Goal: Complete application form

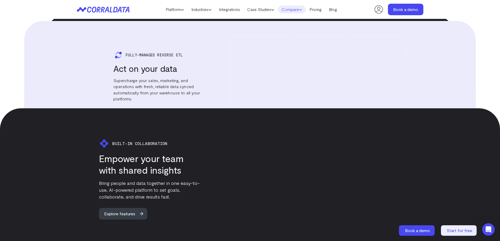
scroll to position [933, 0]
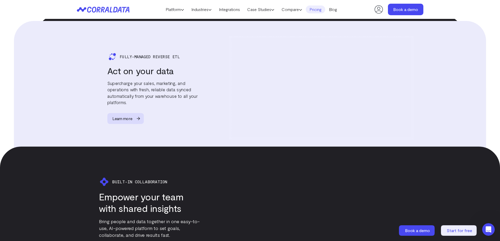
click at [323, 9] on link "Pricing" at bounding box center [315, 10] width 19 height 8
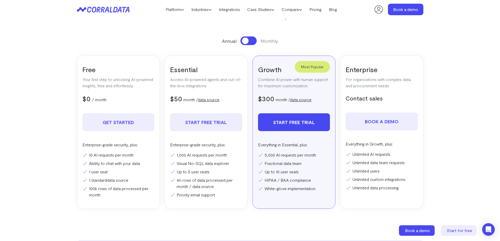
scroll to position [94, 0]
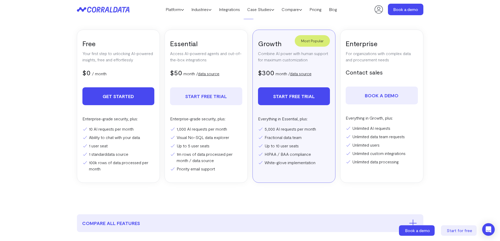
click at [119, 96] on link "Get Started" at bounding box center [118, 96] width 72 height 18
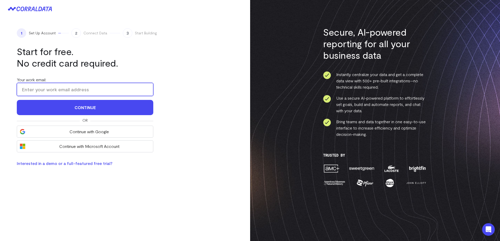
click at [56, 90] on input "Your work email:" at bounding box center [85, 89] width 136 height 13
type input "mark@hlcwellness.com"
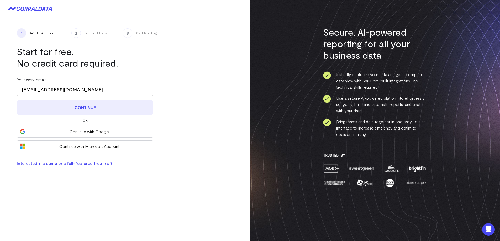
click at [99, 108] on button "Continue" at bounding box center [85, 107] width 136 height 15
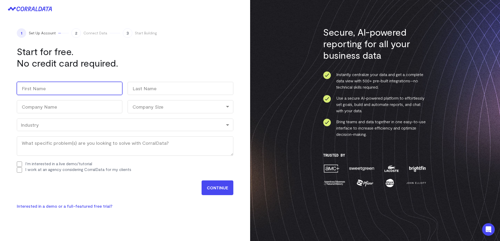
click at [47, 88] on input "First" at bounding box center [69, 88] width 105 height 13
type input "Mark"
type input "Marino"
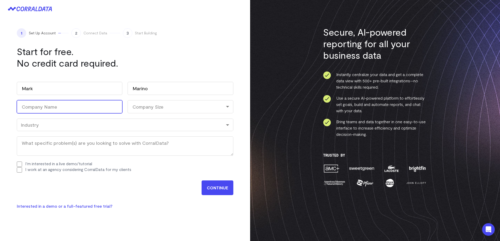
type input "HLC Wellness"
click at [151, 107] on div "Company Size" at bounding box center [180, 106] width 105 height 13
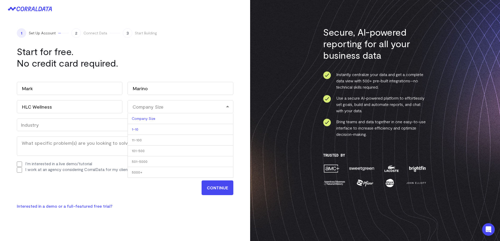
click at [148, 128] on li "1-10" at bounding box center [180, 129] width 105 height 11
select select "1-10"
click at [38, 125] on div "Industry" at bounding box center [125, 125] width 209 height 6
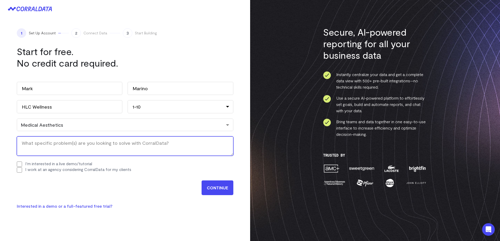
click at [89, 141] on textarea "What specific problem(s) are you looking to solve with CorralData? (Required)" at bounding box center [125, 145] width 216 height 19
type textarea "Get better reporting from Zenoti"
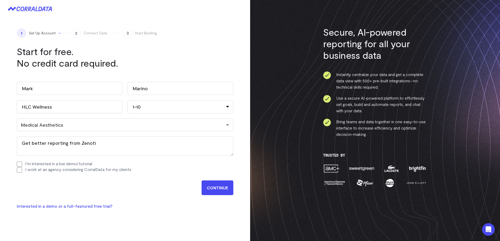
click at [19, 165] on input "I'm interested in a live demo/tutorial" at bounding box center [19, 164] width 5 height 5
checkbox input "true"
click at [20, 170] on input "I work at an agency considering CorralData for my clients" at bounding box center [19, 169] width 5 height 5
checkbox input "false"
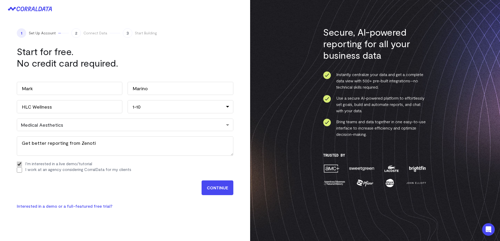
click at [222, 185] on input "CONTINUE" at bounding box center [217, 188] width 32 height 15
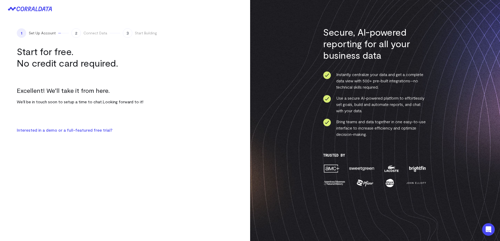
click at [101, 129] on link "Interested in a demo or a full-featured free trial?" at bounding box center [64, 130] width 95 height 5
